Goal: Entertainment & Leisure: Consume media (video, audio)

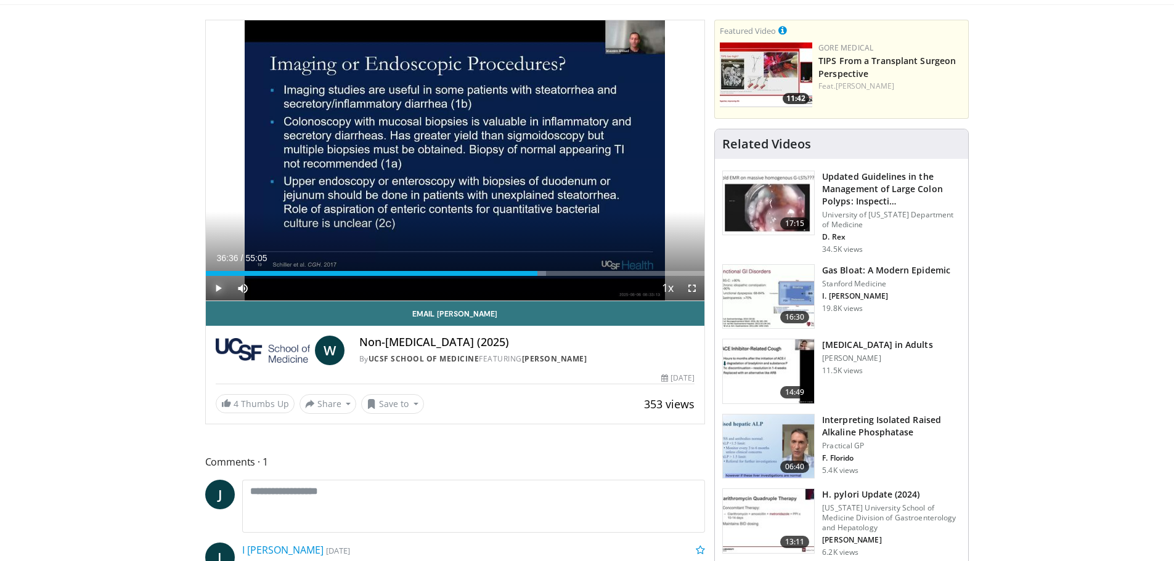
scroll to position [62, 0]
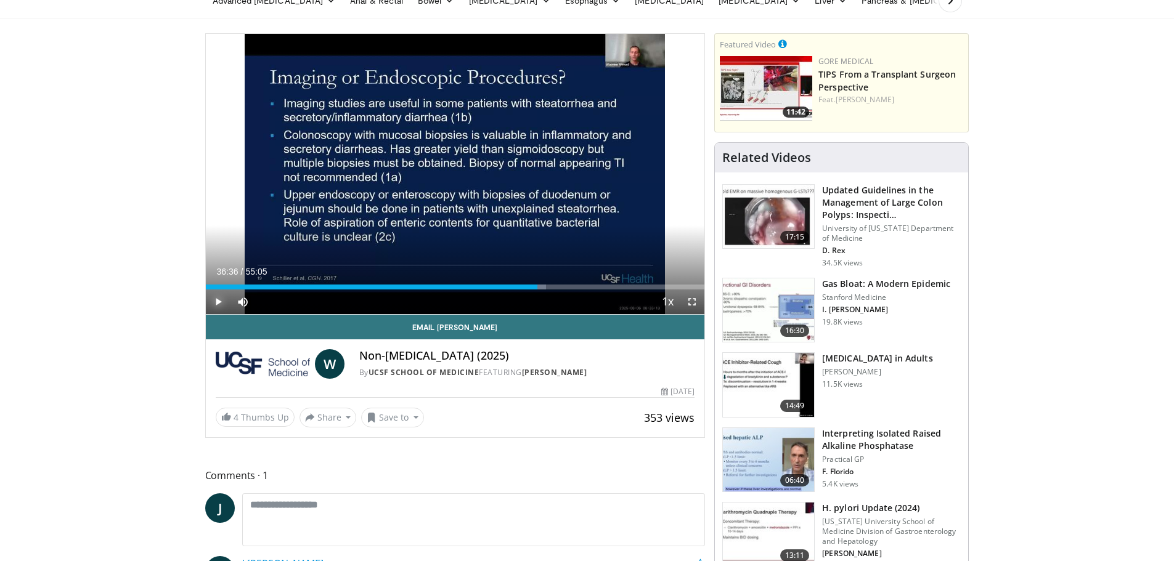
click at [220, 302] on span "Video Player" at bounding box center [218, 302] width 25 height 25
click at [547, 287] on div "Progress Bar" at bounding box center [547, 287] width 1 height 5
click at [598, 287] on div "Progress Bar" at bounding box center [598, 287] width 1 height 5
click at [217, 301] on span "Video Player" at bounding box center [218, 302] width 25 height 25
click at [613, 288] on div "Progress Bar" at bounding box center [613, 287] width 1 height 5
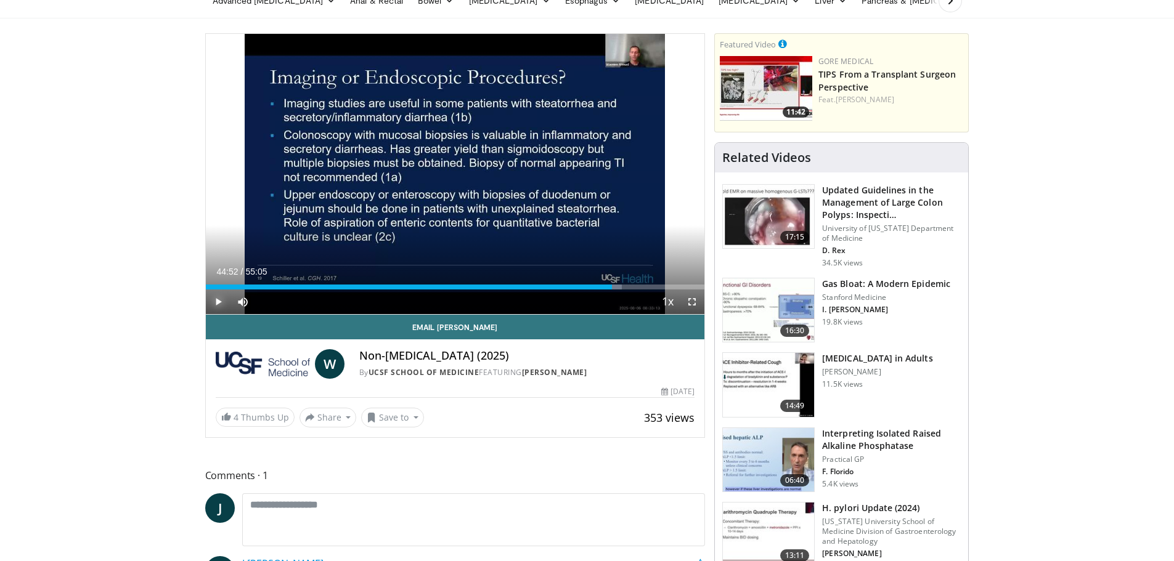
click at [217, 298] on span "Video Player" at bounding box center [218, 302] width 25 height 25
click at [617, 287] on div "Progress Bar" at bounding box center [617, 287] width 1 height 5
click at [218, 301] on span "Video Player" at bounding box center [218, 302] width 25 height 25
